Goal: Information Seeking & Learning: Learn about a topic

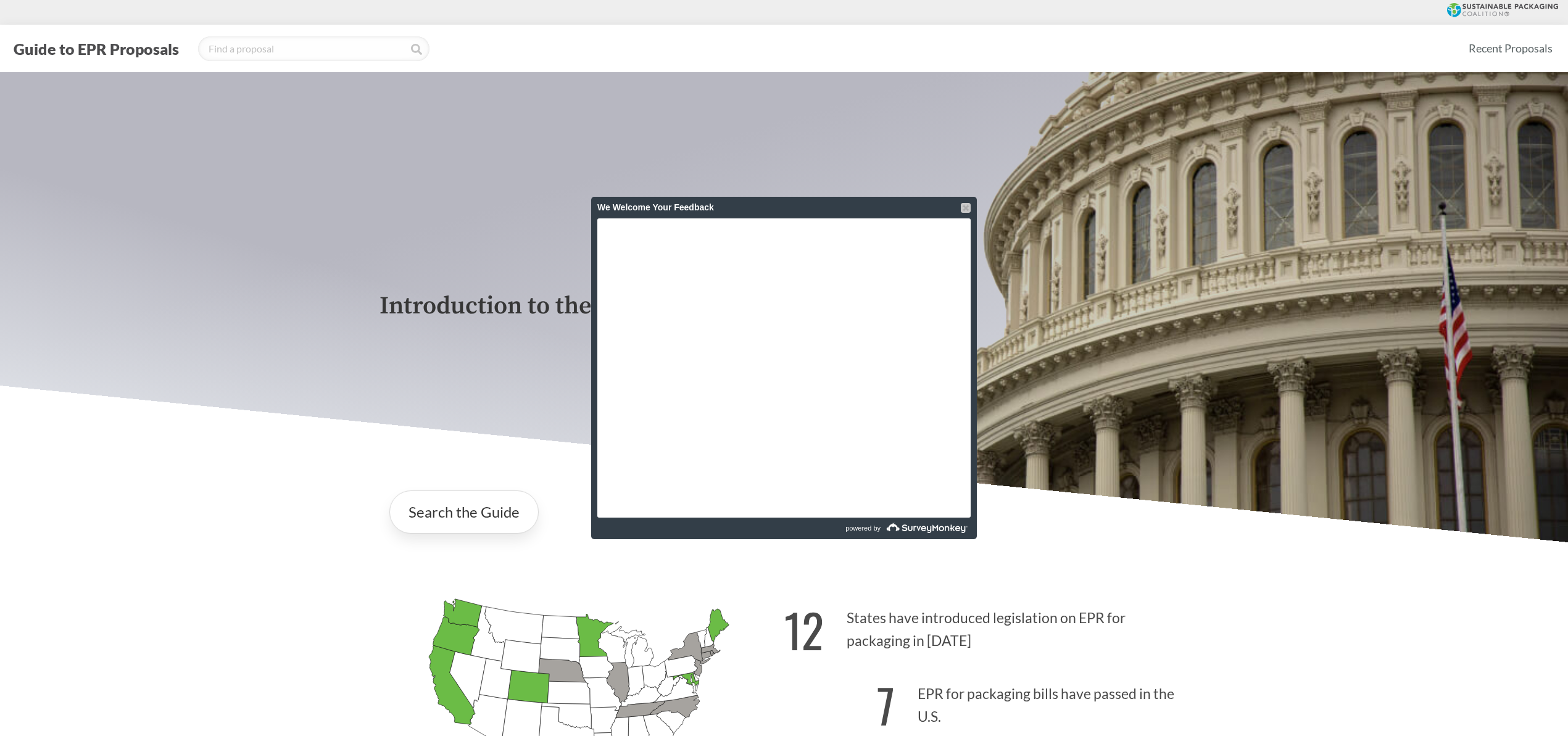
click at [965, 209] on div at bounding box center [966, 208] width 10 height 10
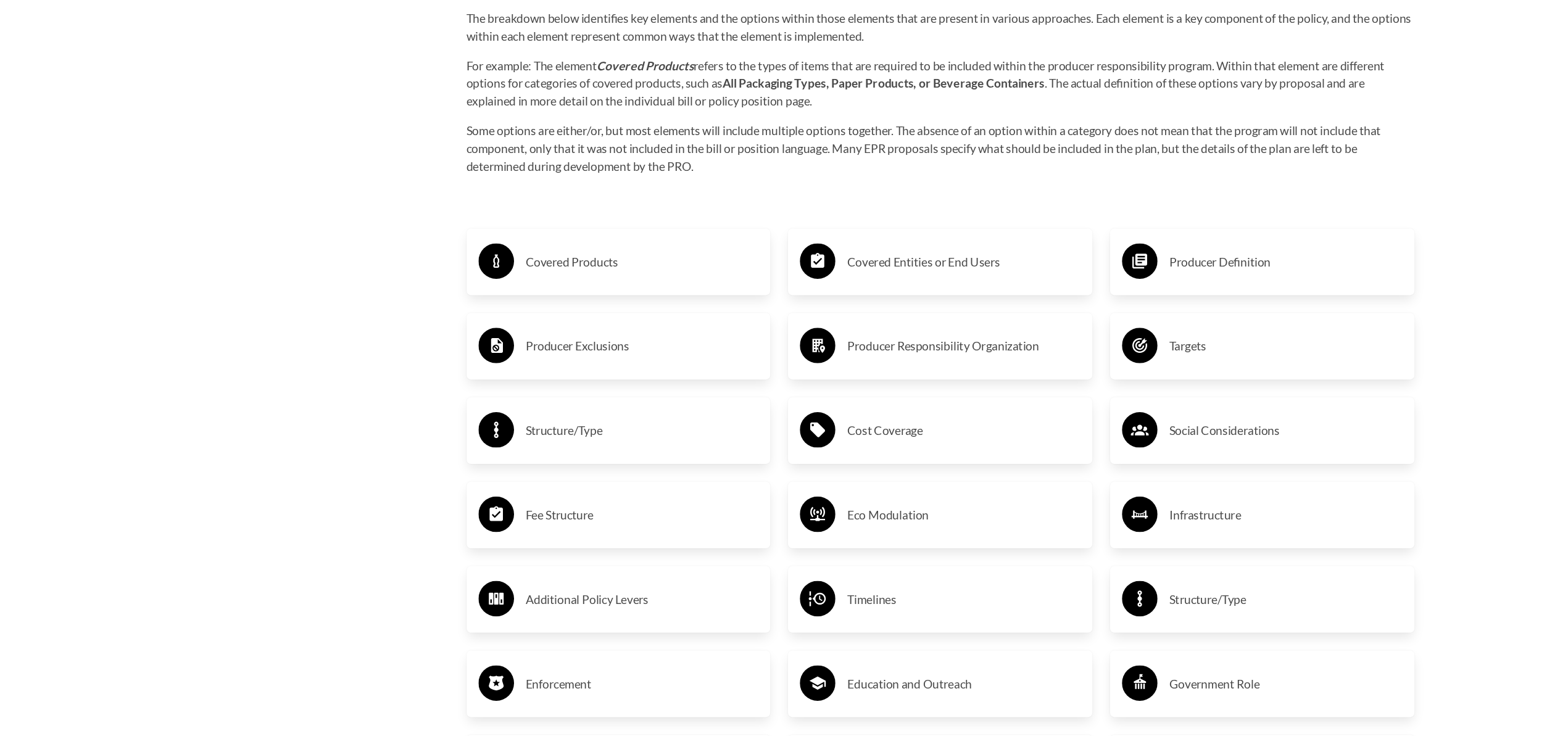
scroll to position [2048, 0]
click at [476, 342] on h3 "Covered Products" at bounding box center [536, 339] width 194 height 20
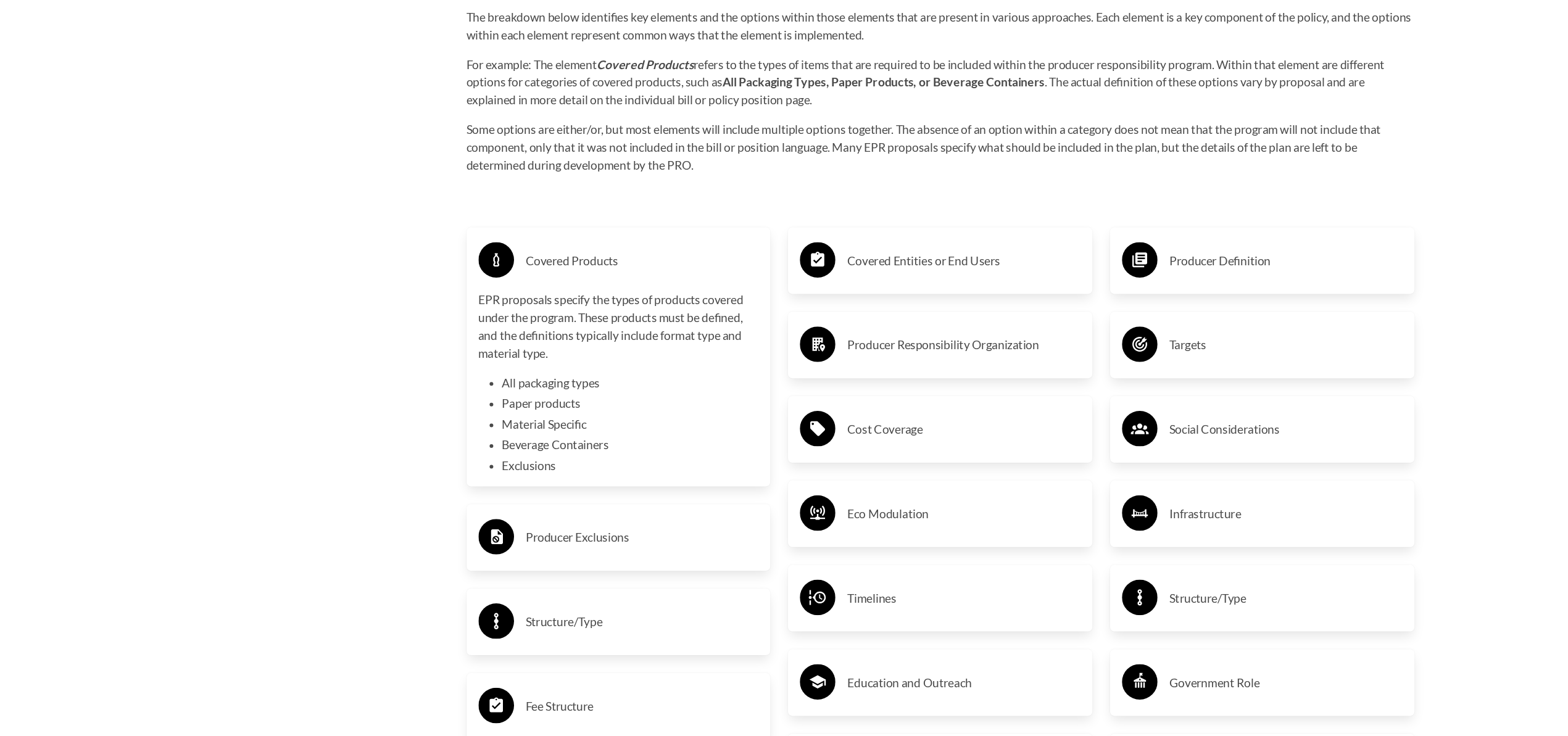
click at [797, 346] on h3 "Covered Entities or End Users" at bounding box center [804, 339] width 194 height 20
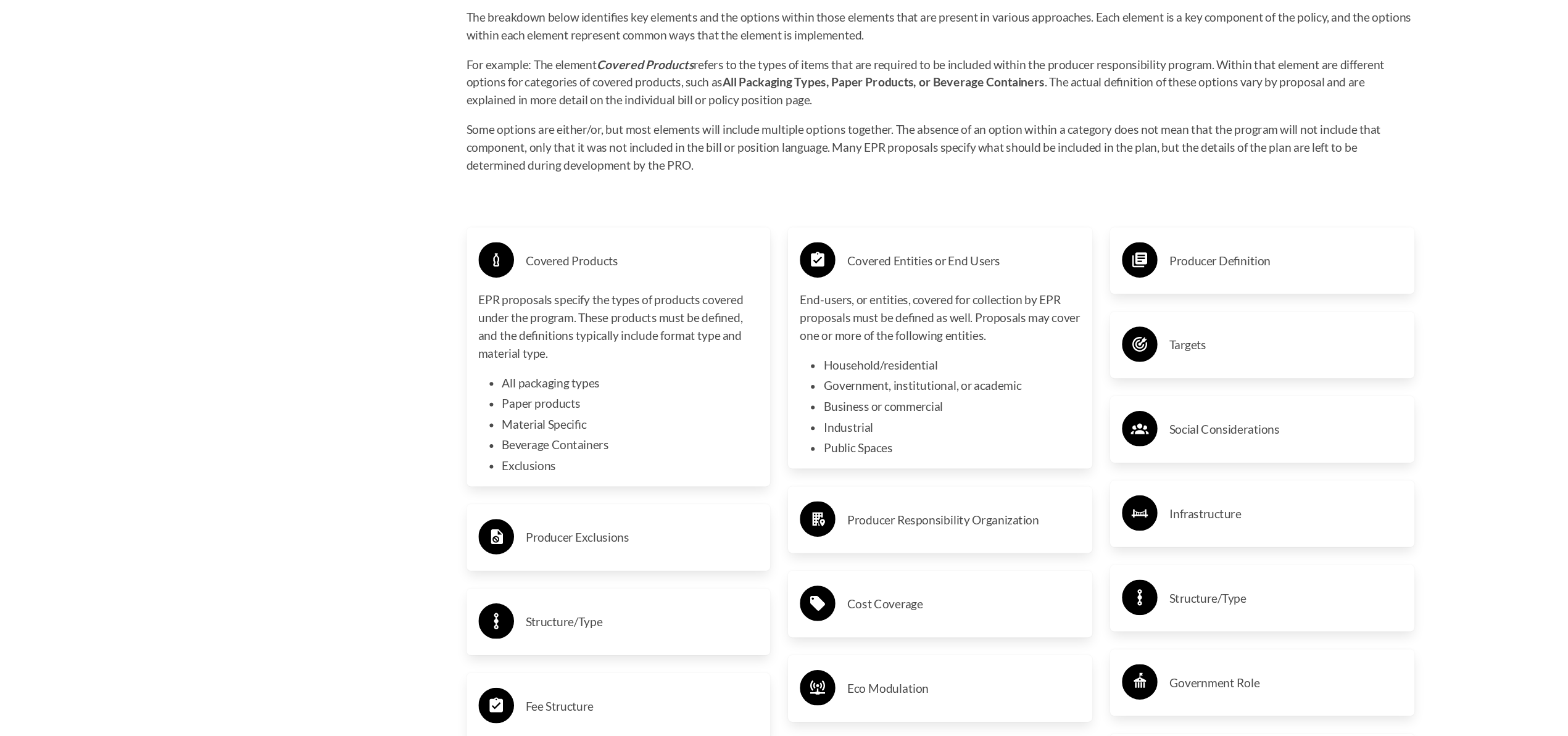
click at [1135, 348] on h3 "Producer Definition" at bounding box center [1072, 339] width 194 height 20
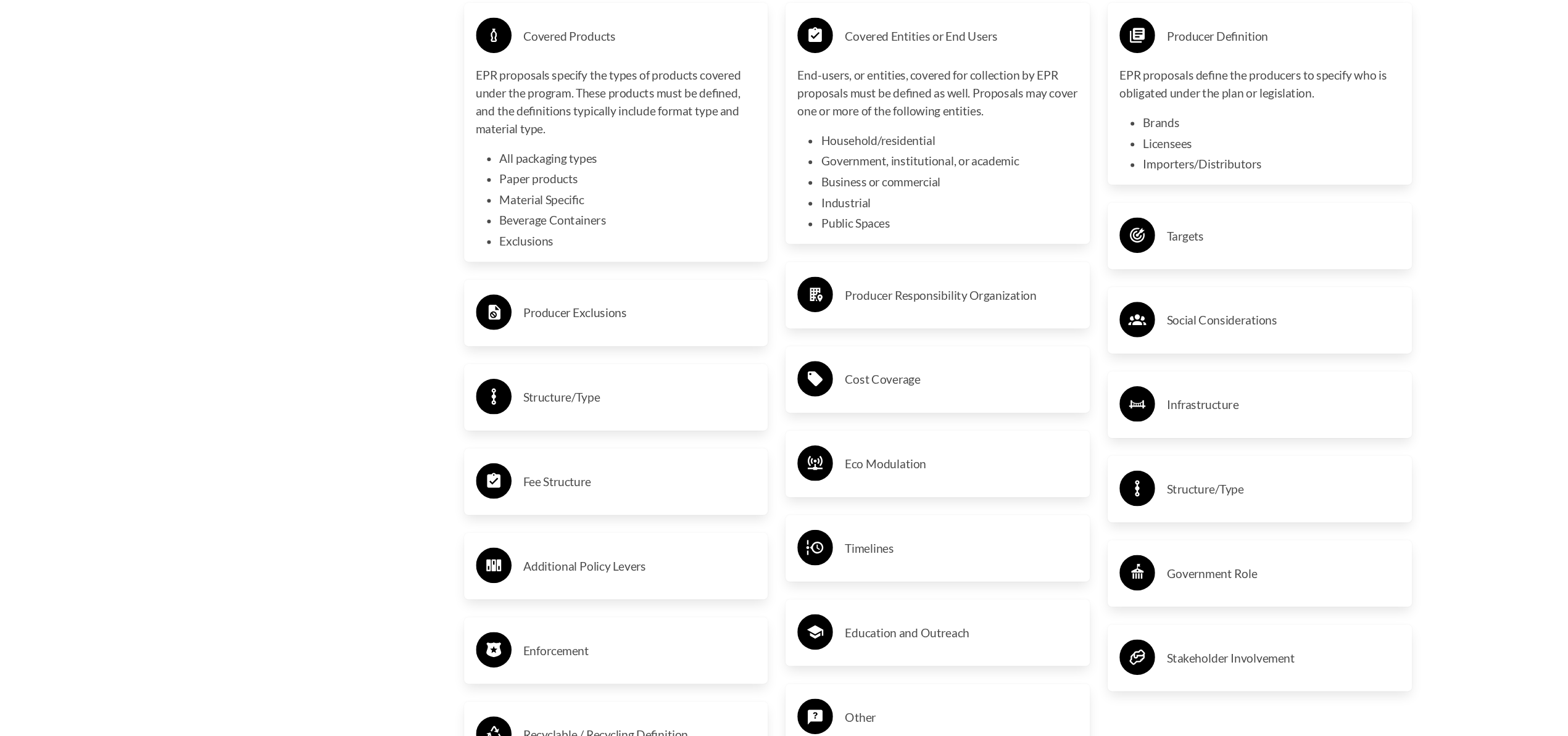
scroll to position [2235, 0]
click at [743, 367] on h3 "Producer Responsibility Organization" at bounding box center [804, 368] width 194 height 20
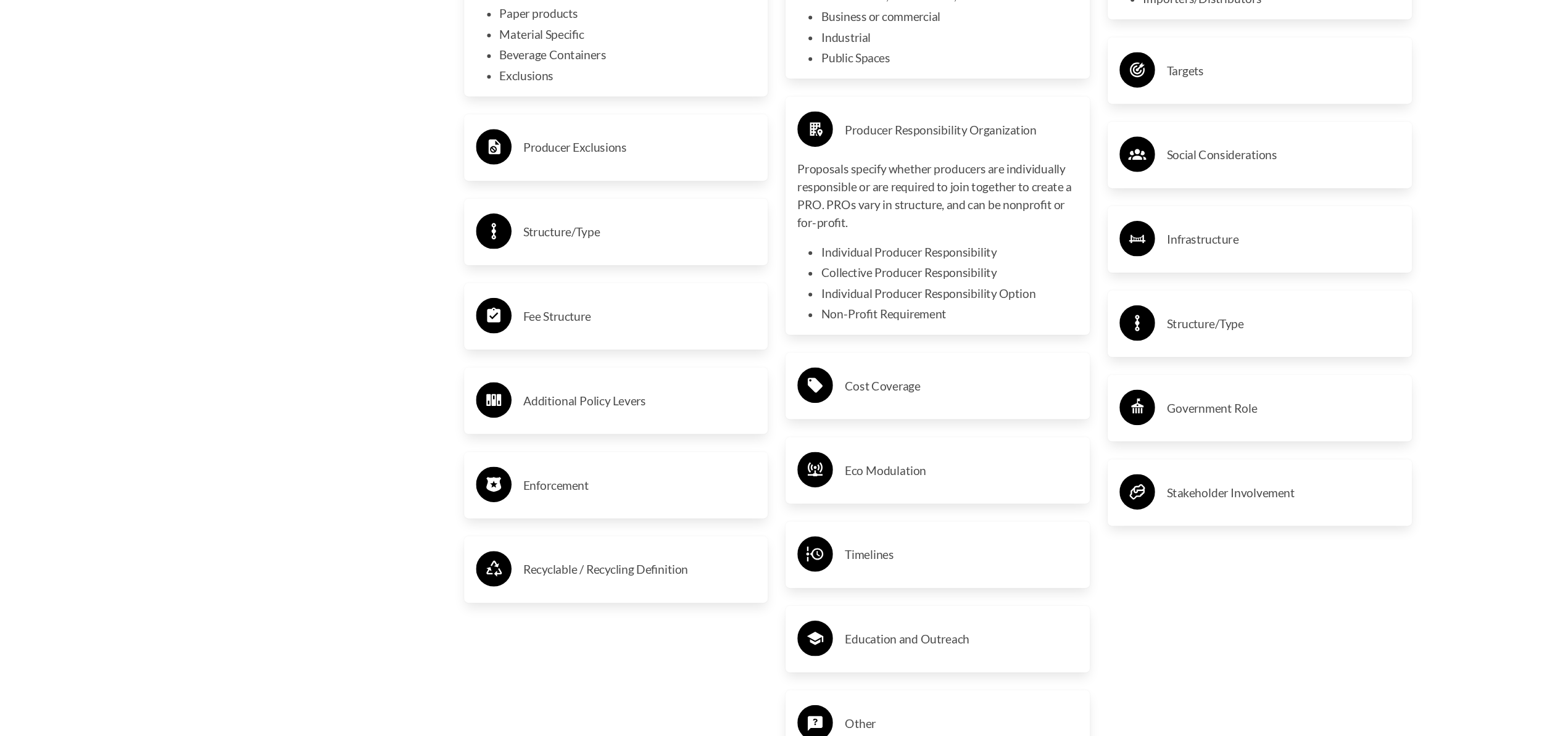
scroll to position [2373, 0]
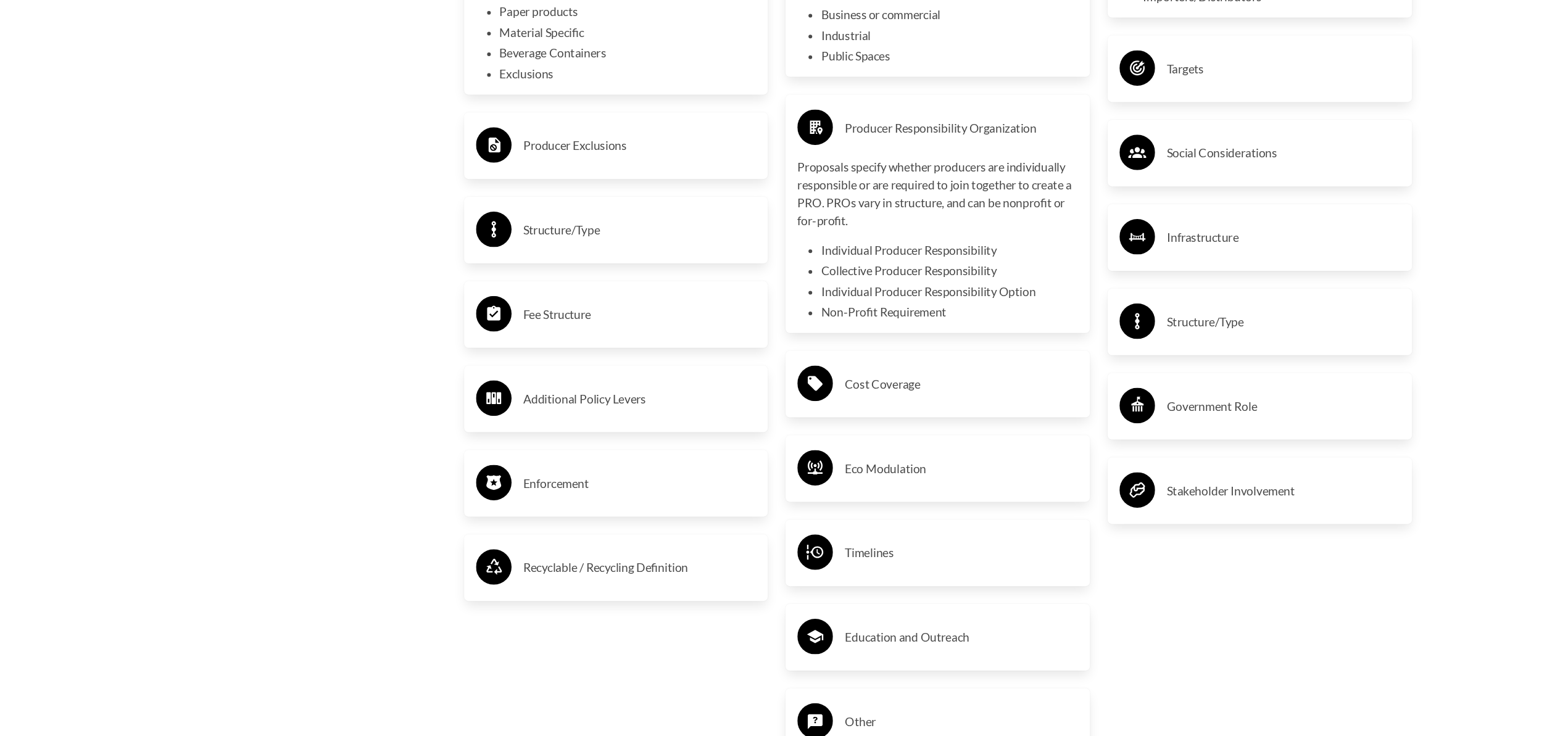
click at [797, 431] on div "Cost Coverage" at bounding box center [784, 443] width 234 height 36
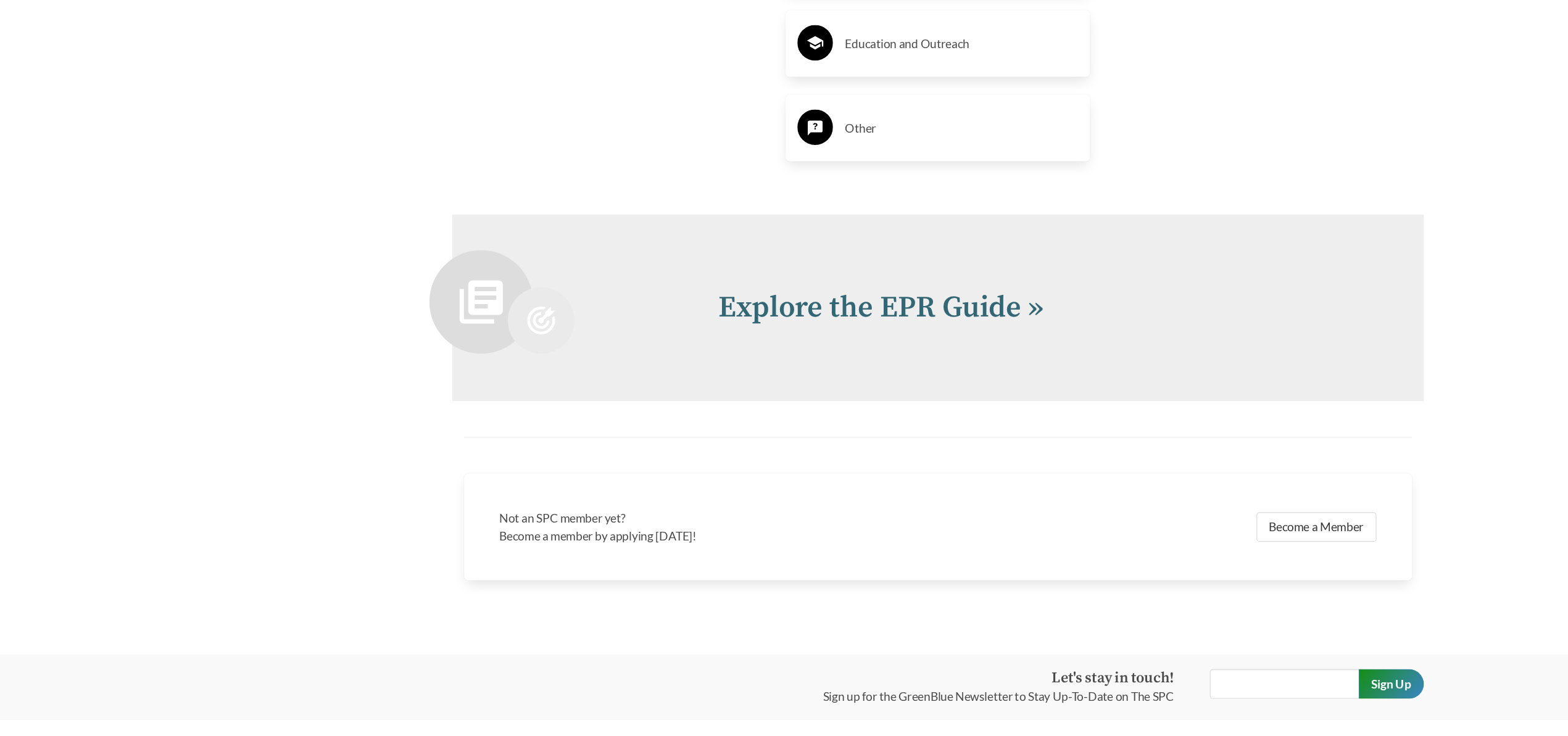
scroll to position [3129, 0]
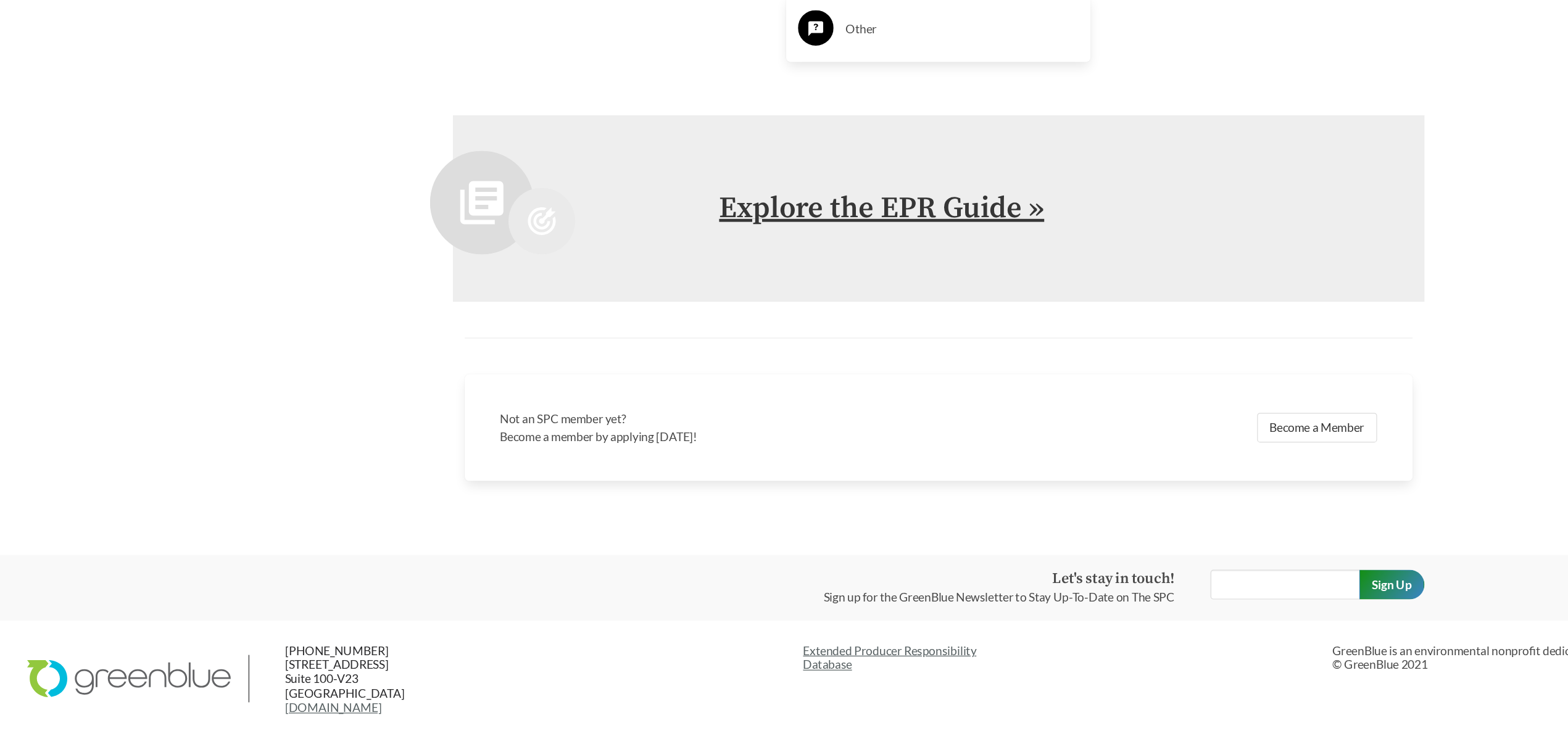
click at [669, 293] on link "Explore the EPR Guide »" at bounding box center [737, 296] width 271 height 31
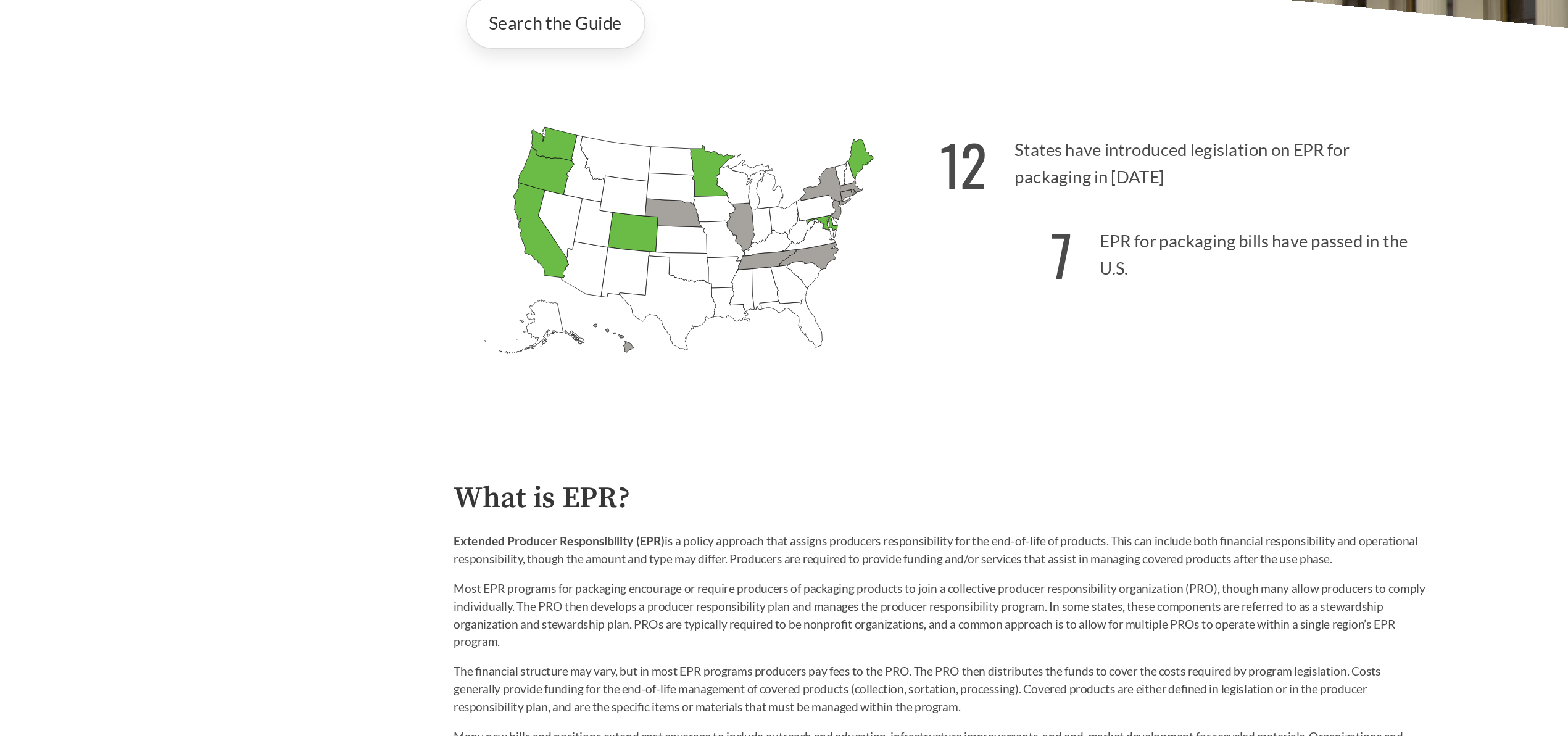
scroll to position [376, 0]
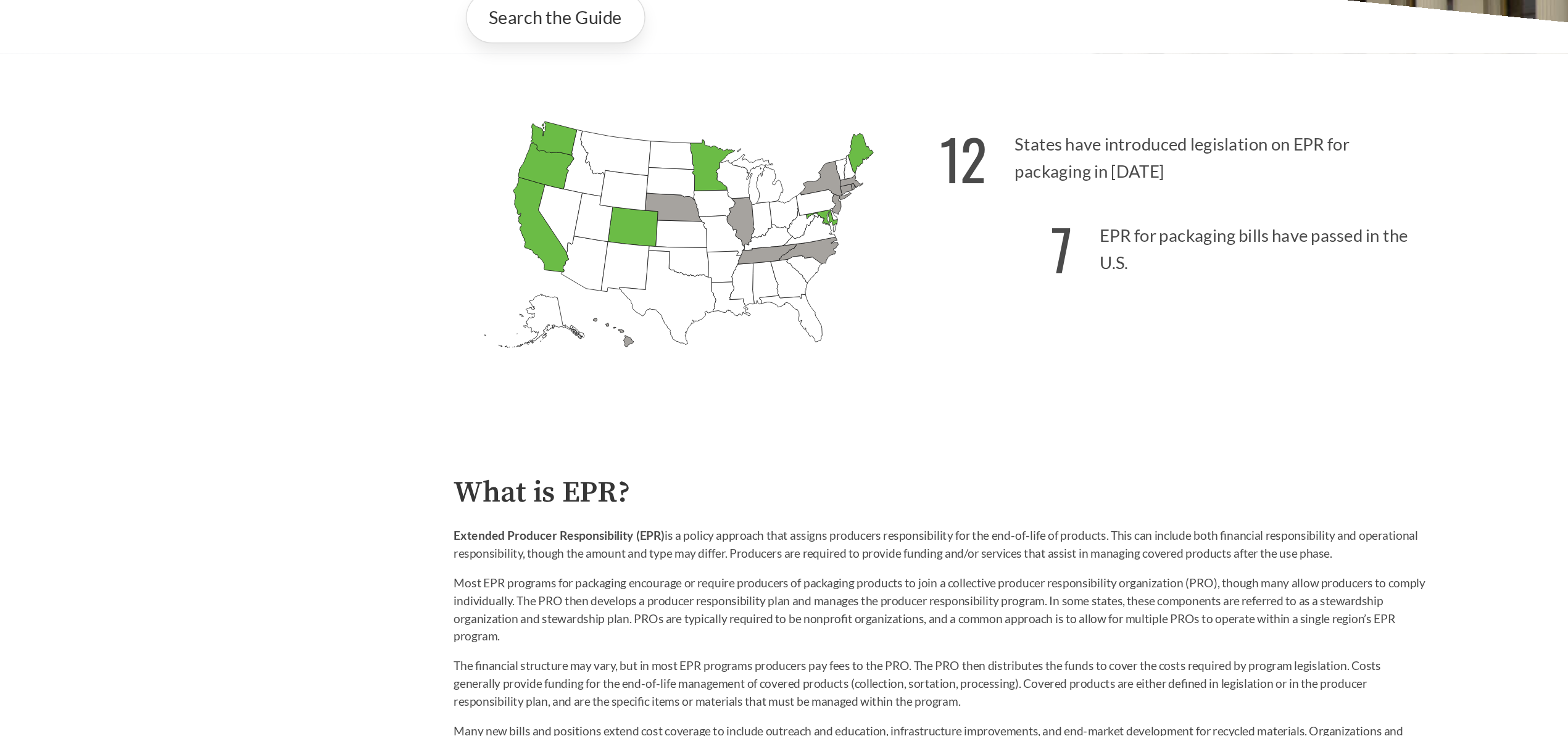
click at [450, 309] on icon "[US_STATE] Passed: 1" at bounding box center [452, 309] width 46 height 79
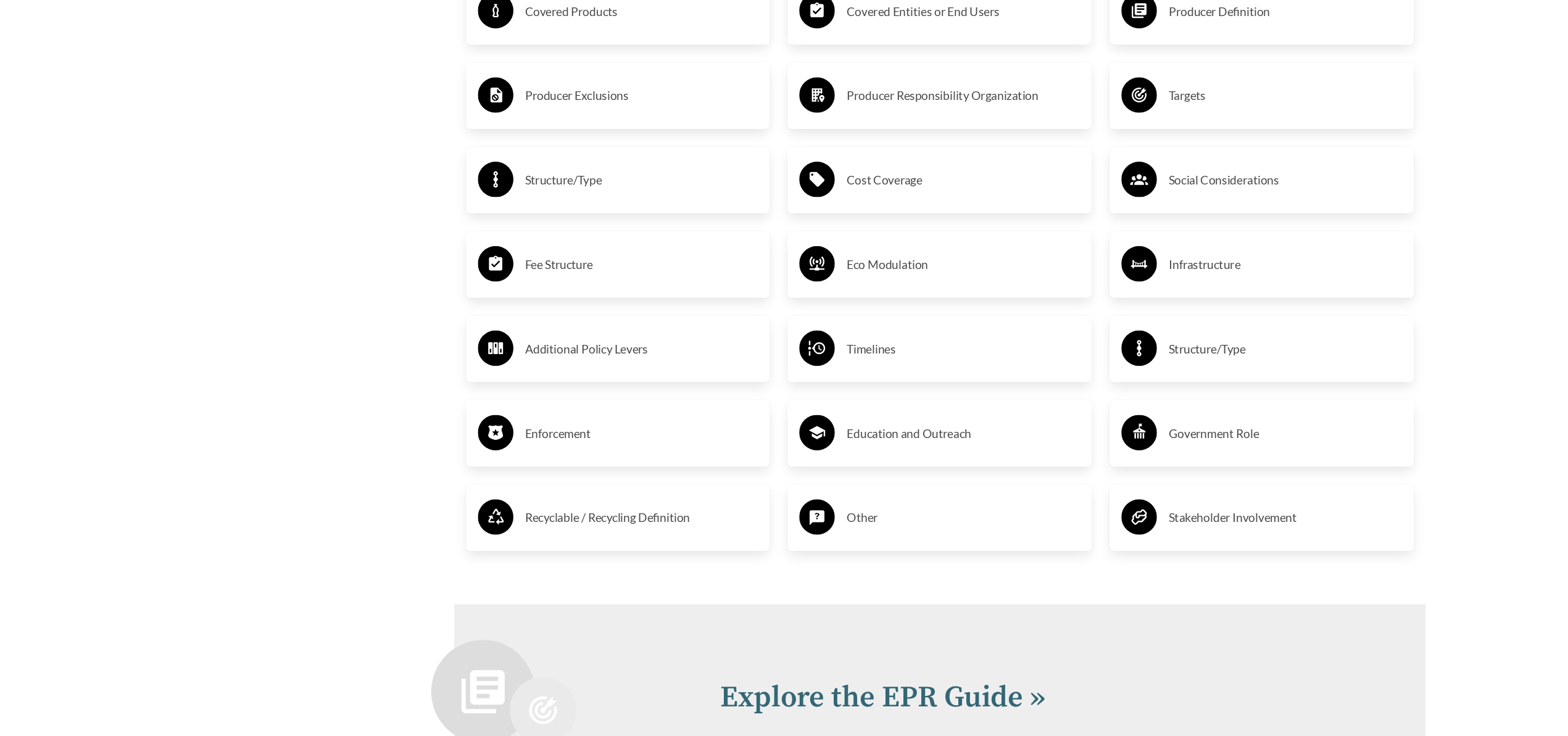
scroll to position [2256, 0]
